Goal: Task Accomplishment & Management: Use online tool/utility

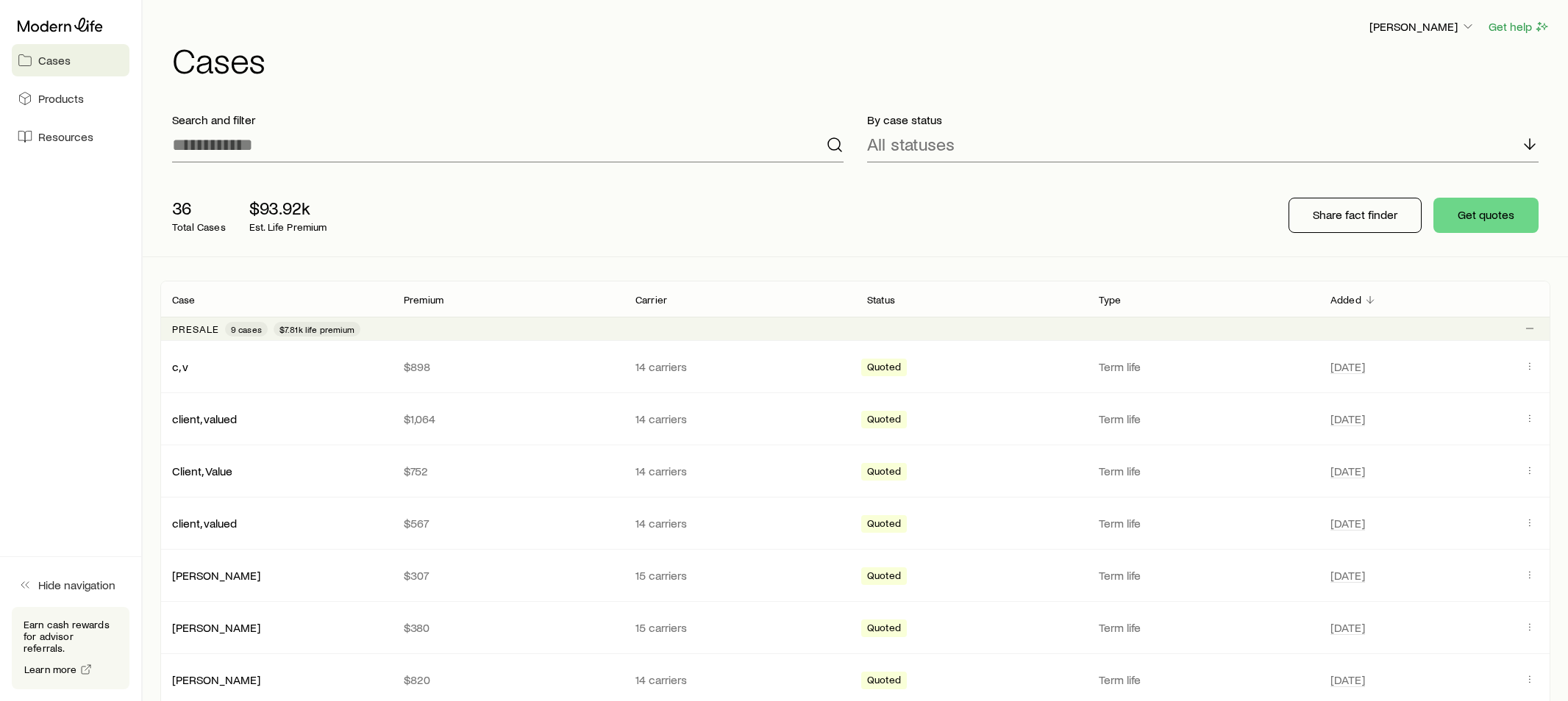
click at [546, 312] on header "Case Premium Carrier Status Type Added" at bounding box center [855, 299] width 1390 height 35
click at [206, 468] on link "Client, Value" at bounding box center [203, 470] width 61 height 14
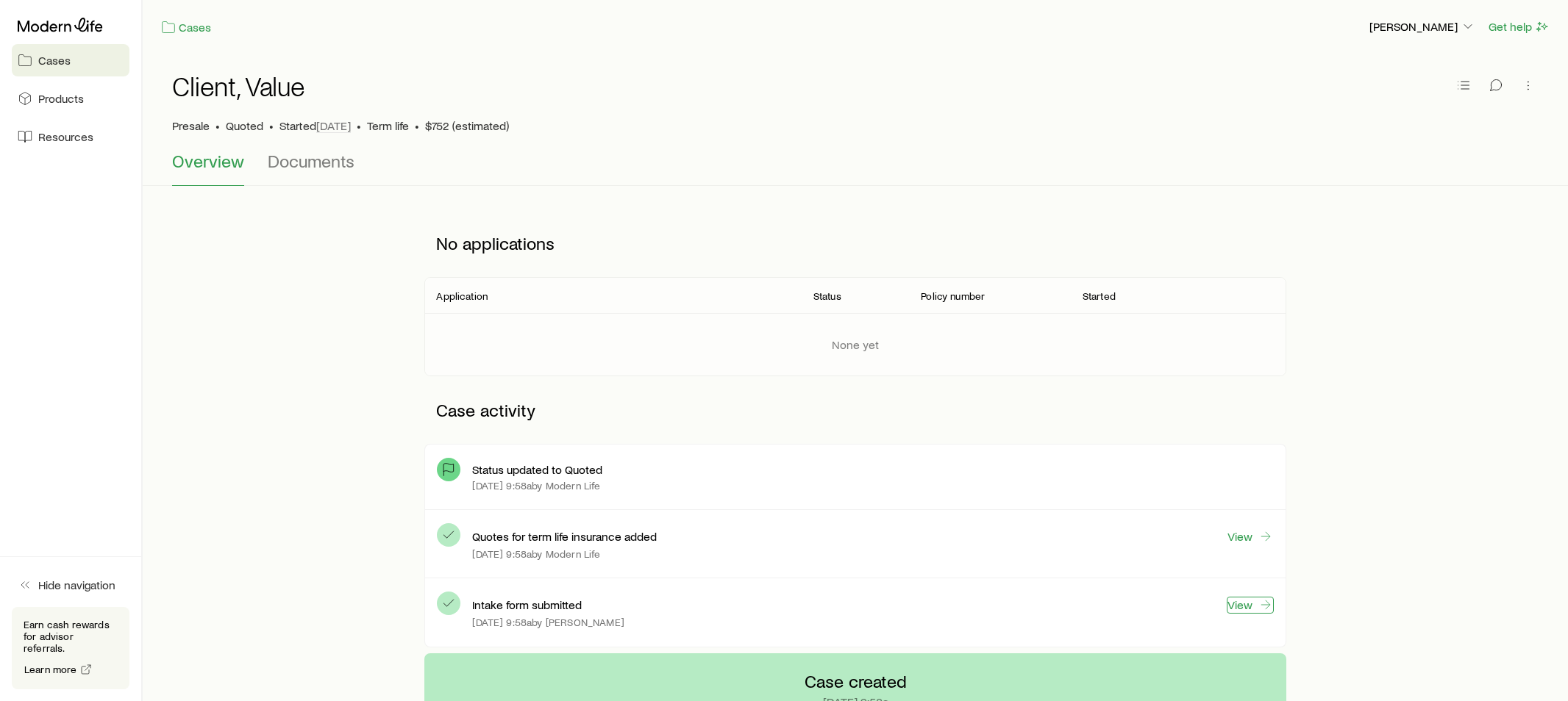
click at [1242, 608] on link "View" at bounding box center [1249, 605] width 47 height 17
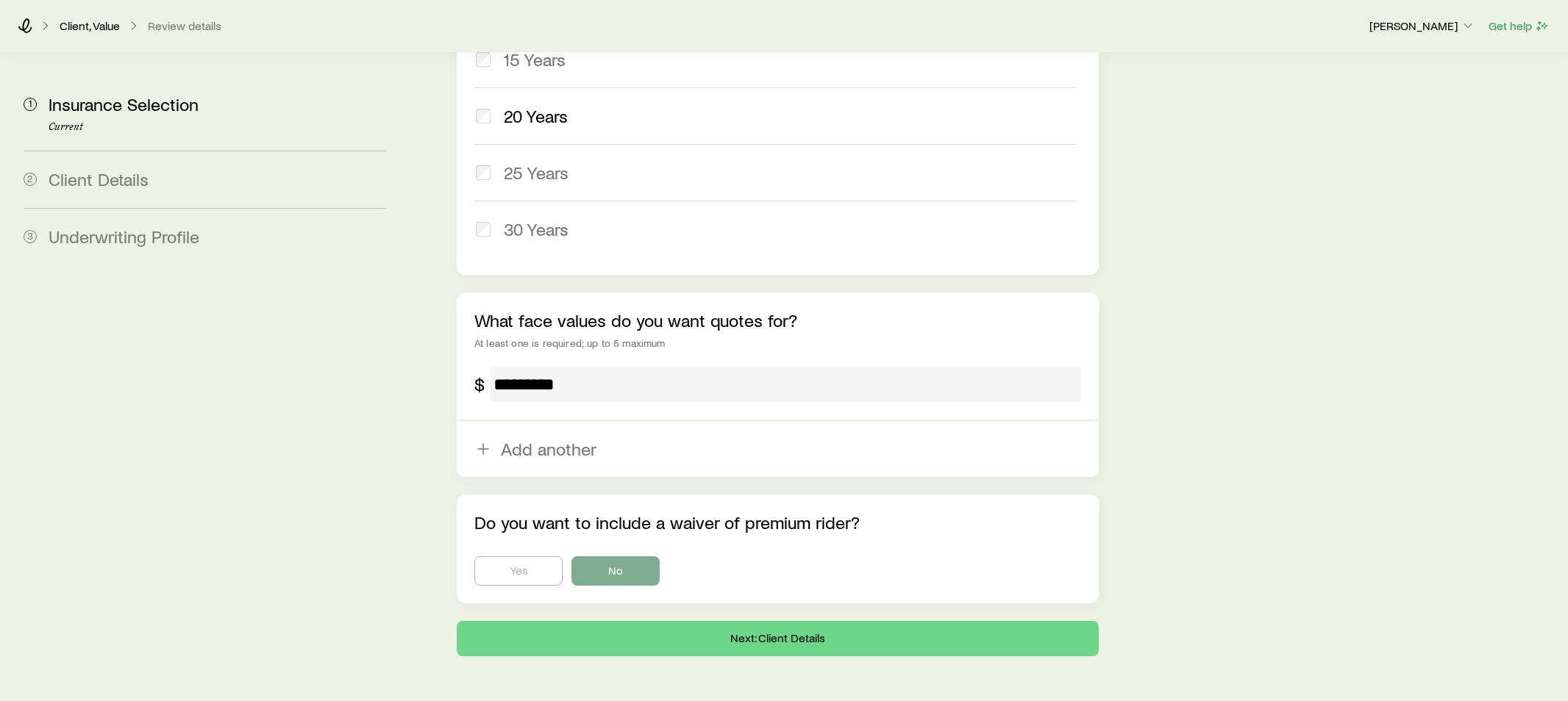
scroll to position [795, 0]
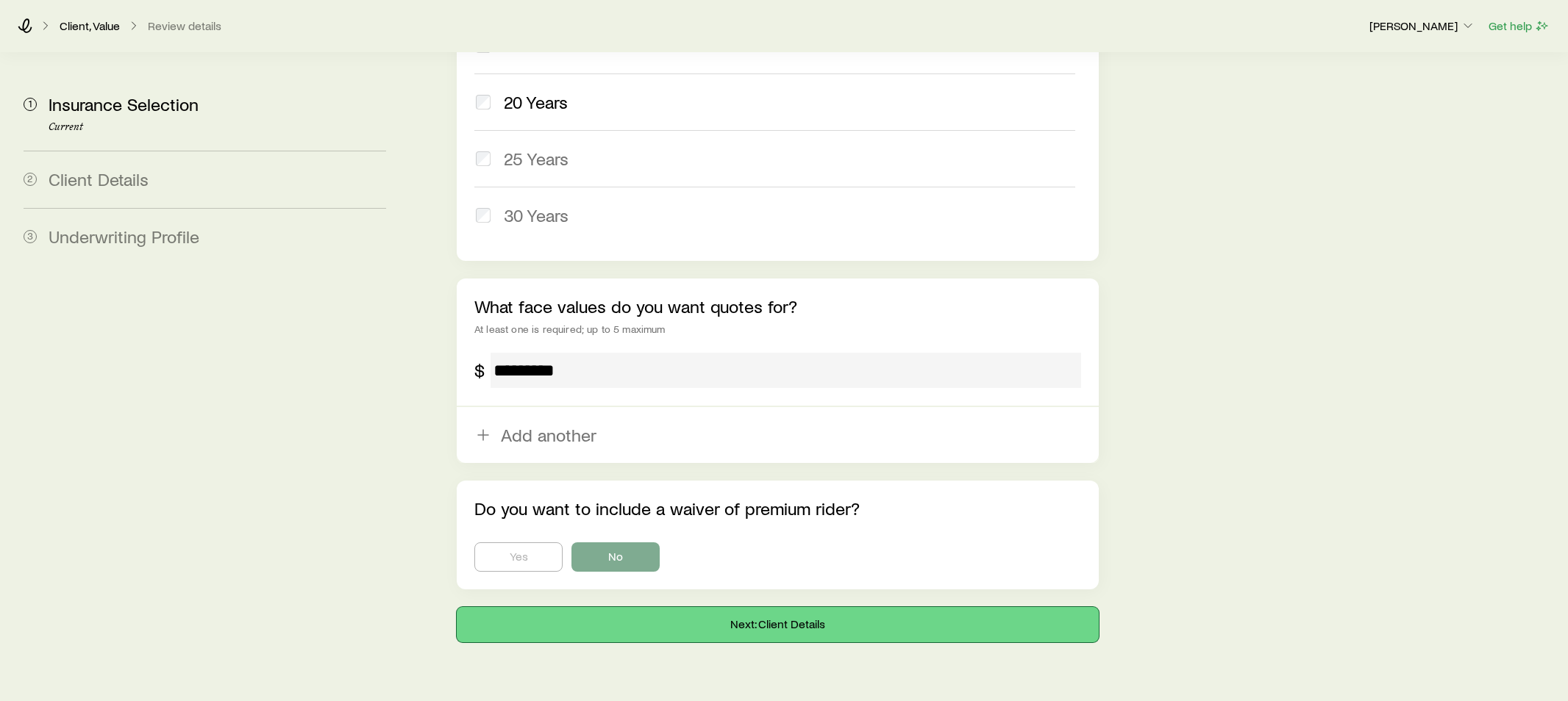
click at [848, 607] on button "Next: Client Details" at bounding box center [777, 624] width 642 height 35
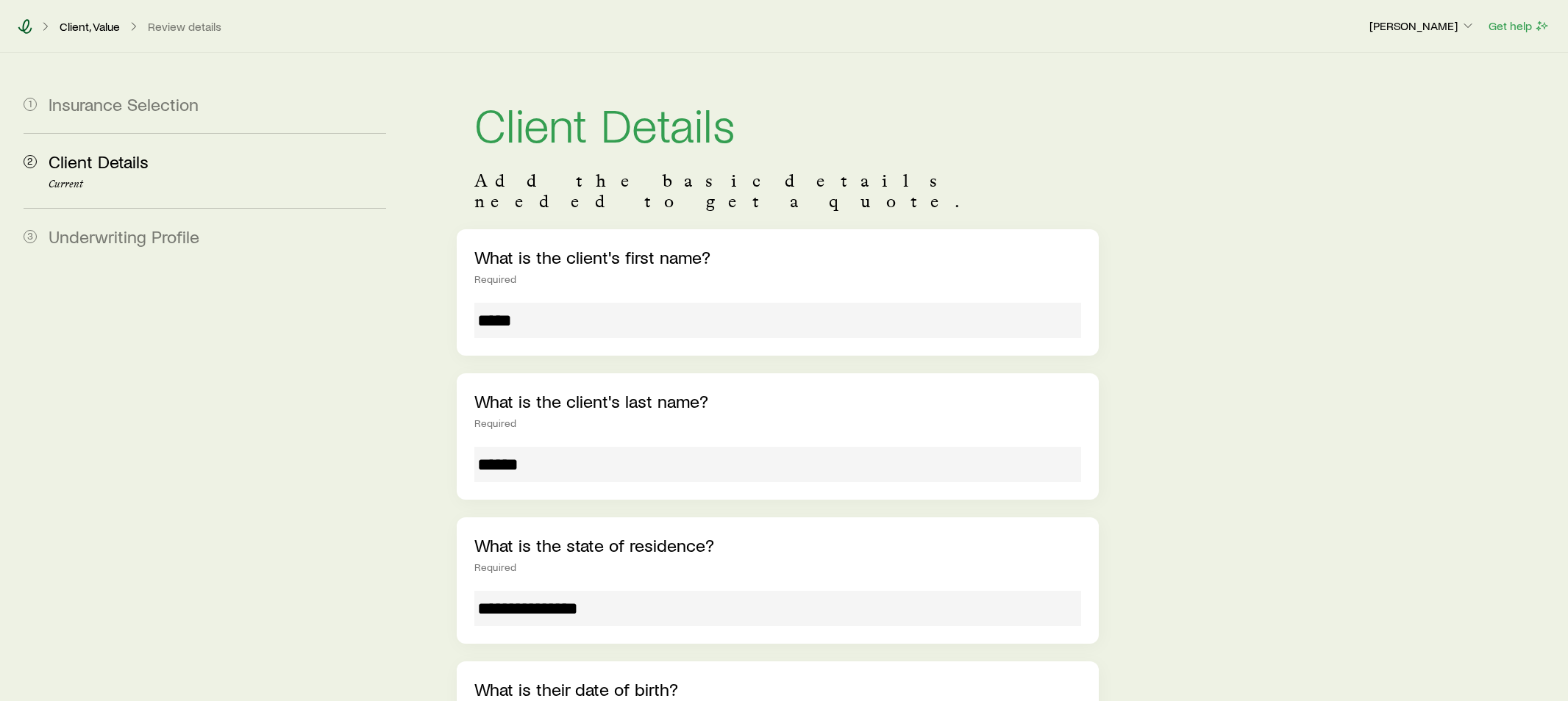
click at [26, 28] on icon at bounding box center [25, 26] width 15 height 15
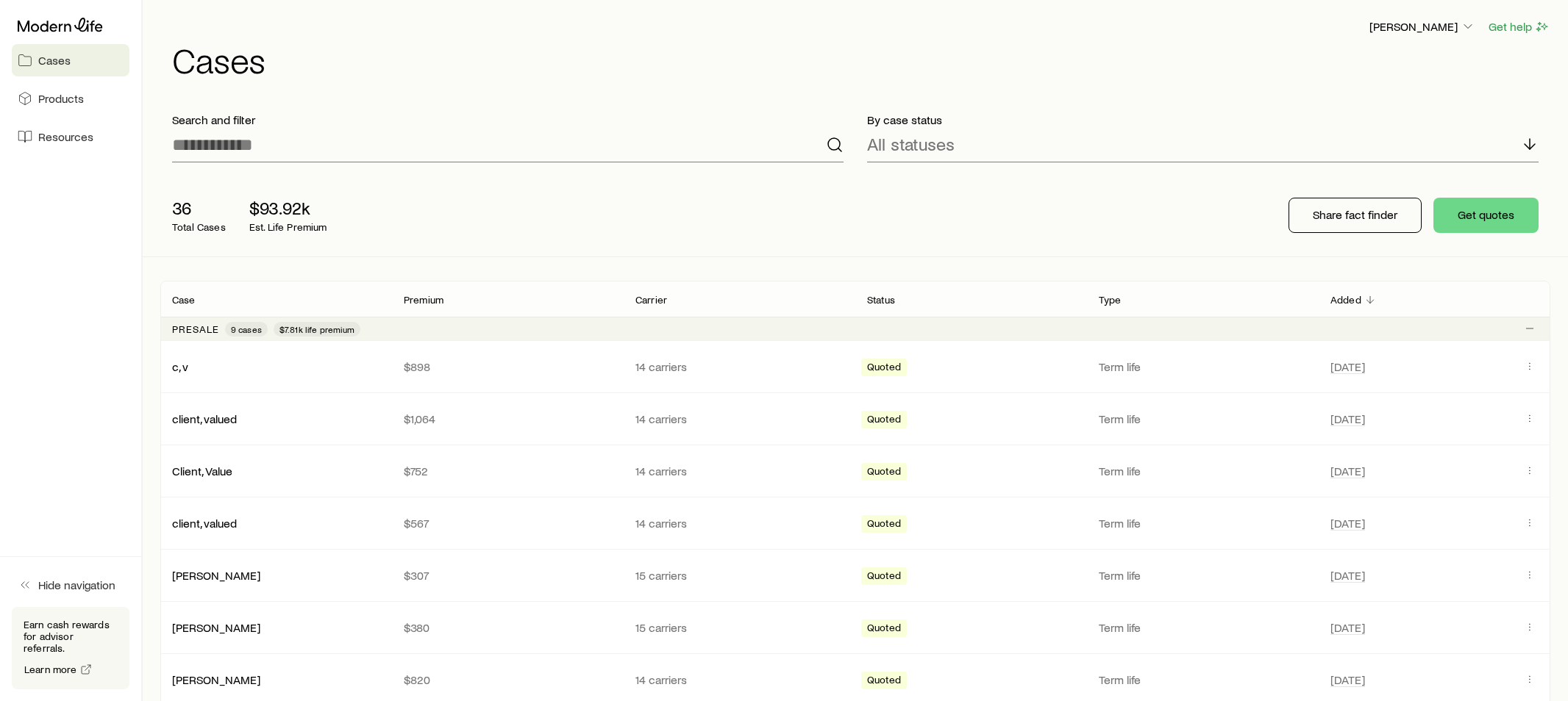
click at [51, 25] on icon at bounding box center [60, 25] width 85 height 15
click at [1415, 27] on p "[PERSON_NAME]" at bounding box center [1422, 26] width 106 height 15
click at [988, 105] on div "By case status All statuses" at bounding box center [1202, 137] width 695 height 74
click at [68, 131] on span "Resources" at bounding box center [66, 137] width 55 height 15
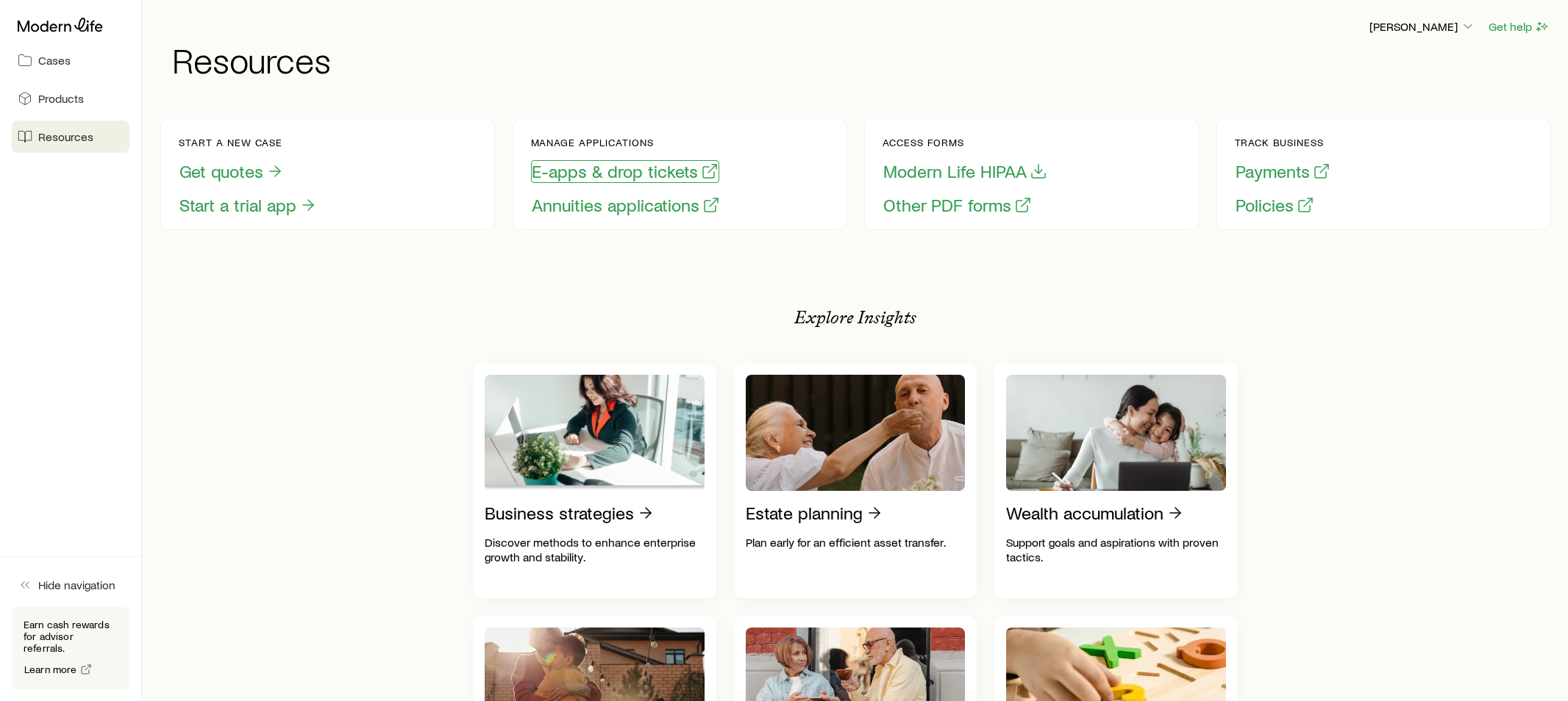
click at [649, 175] on button "E-apps & drop tickets" at bounding box center [625, 172] width 188 height 23
